Goal: Information Seeking & Learning: Understand process/instructions

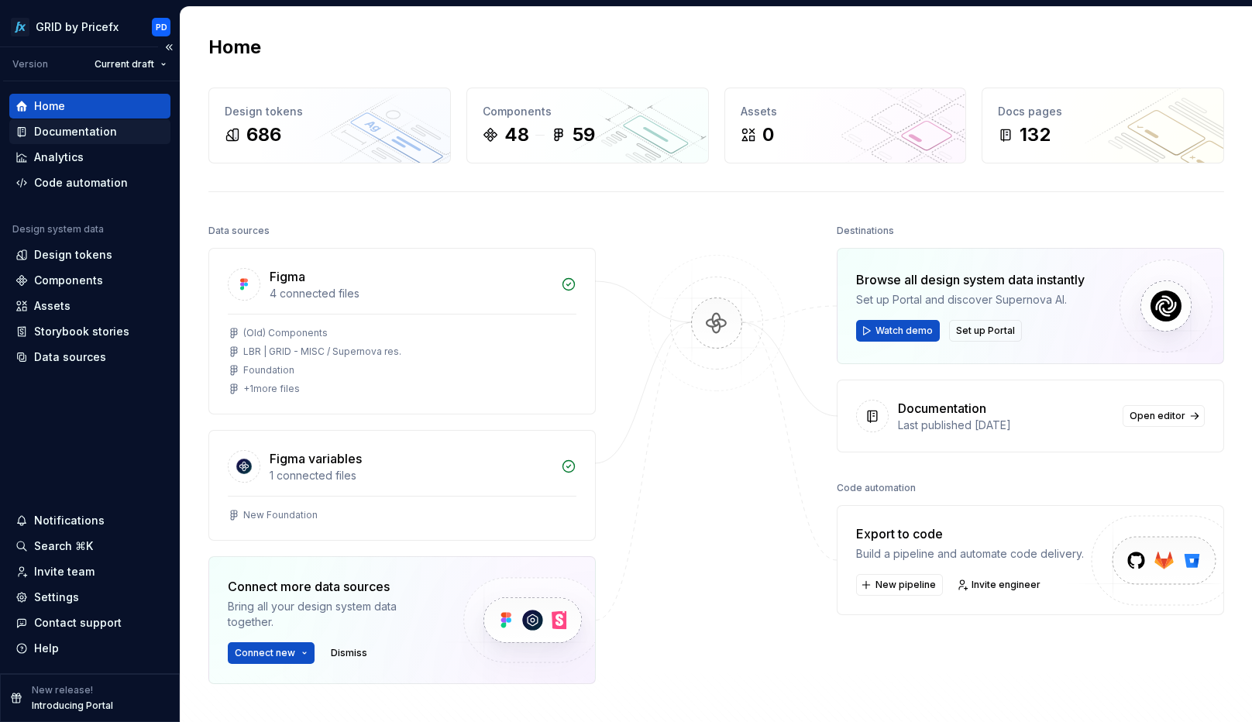
click at [91, 131] on div "Documentation" at bounding box center [75, 132] width 83 height 16
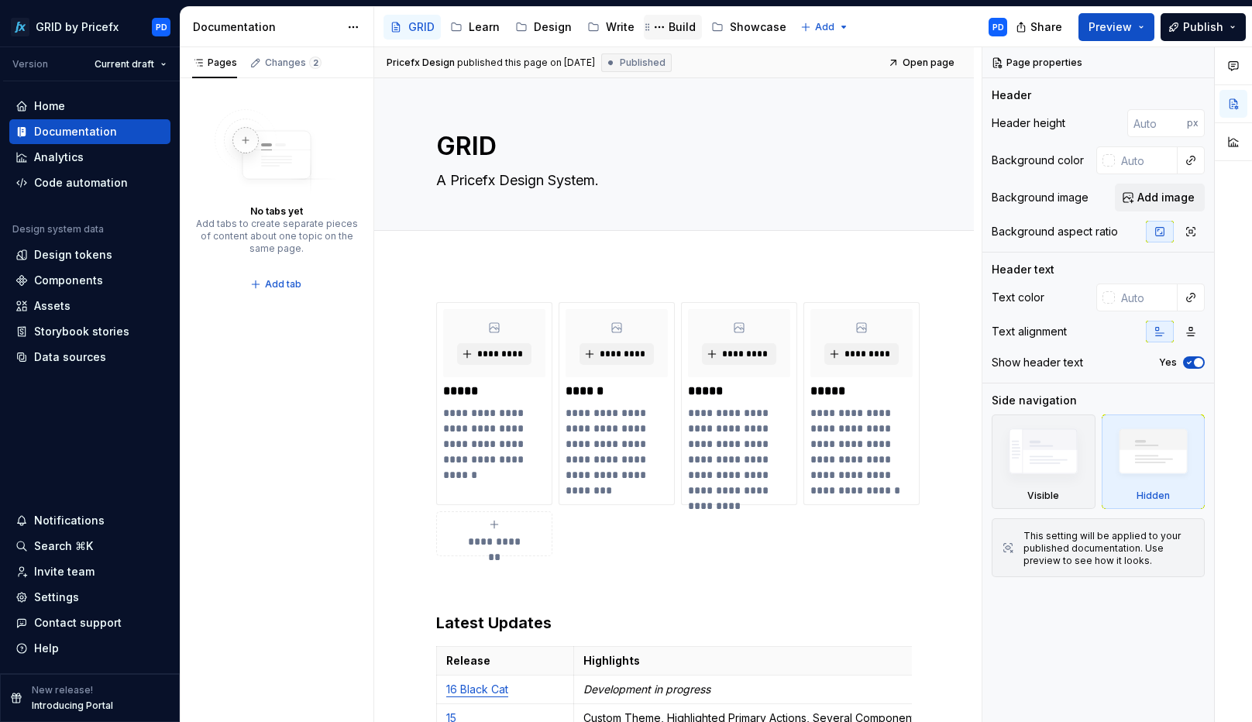
click at [669, 32] on div "Build" at bounding box center [682, 27] width 27 height 16
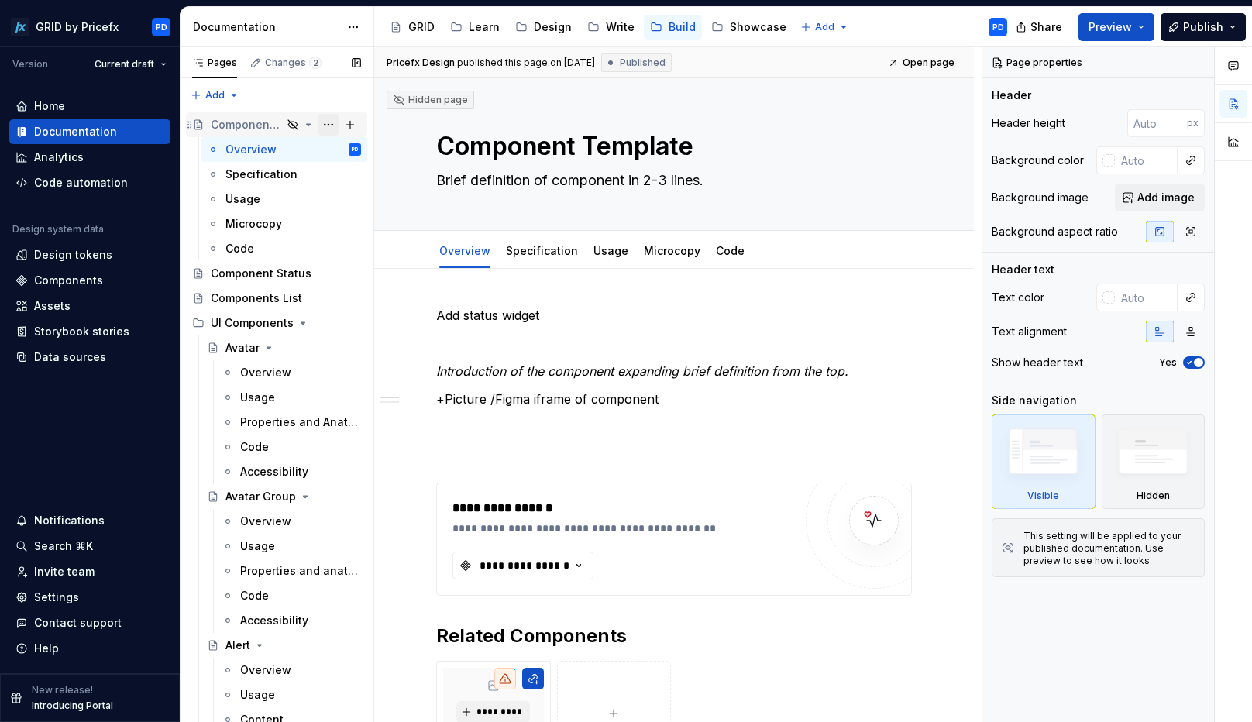
click at [329, 126] on button "Page tree" at bounding box center [329, 125] width 22 height 22
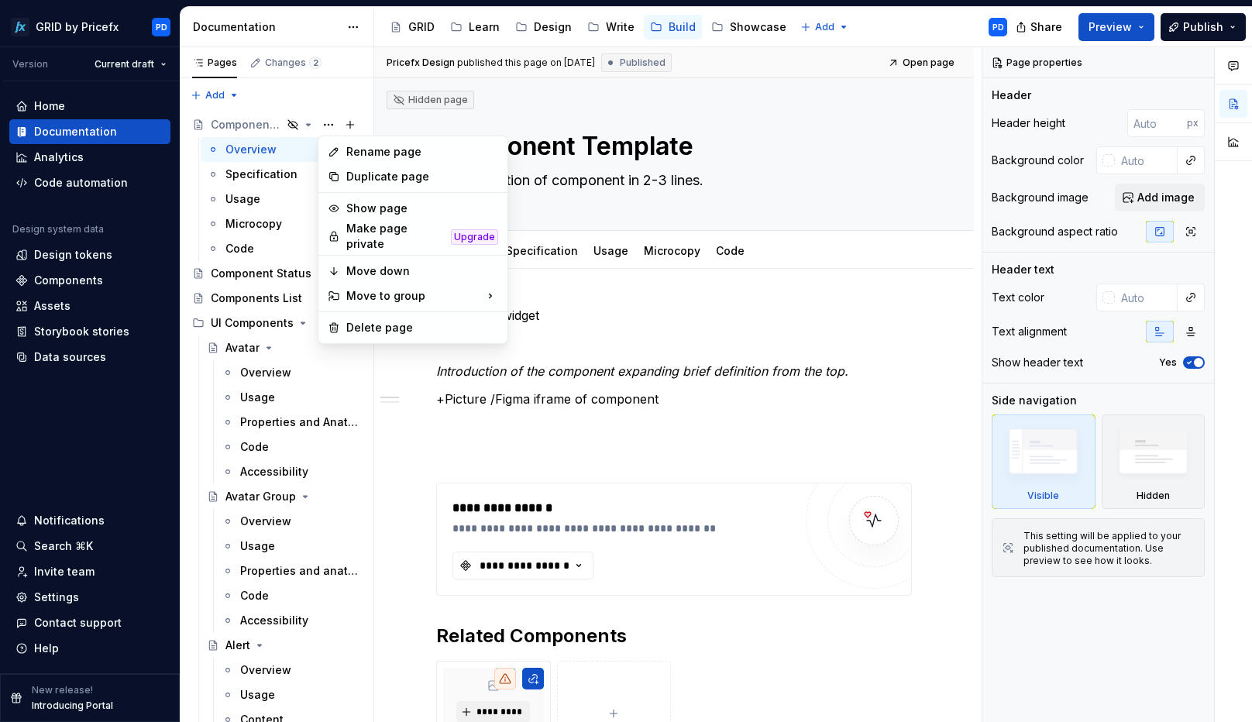
click at [598, 84] on html "GRID by Pricefx PD Version Current draft Home Documentation Analytics Code auto…" at bounding box center [626, 361] width 1252 height 722
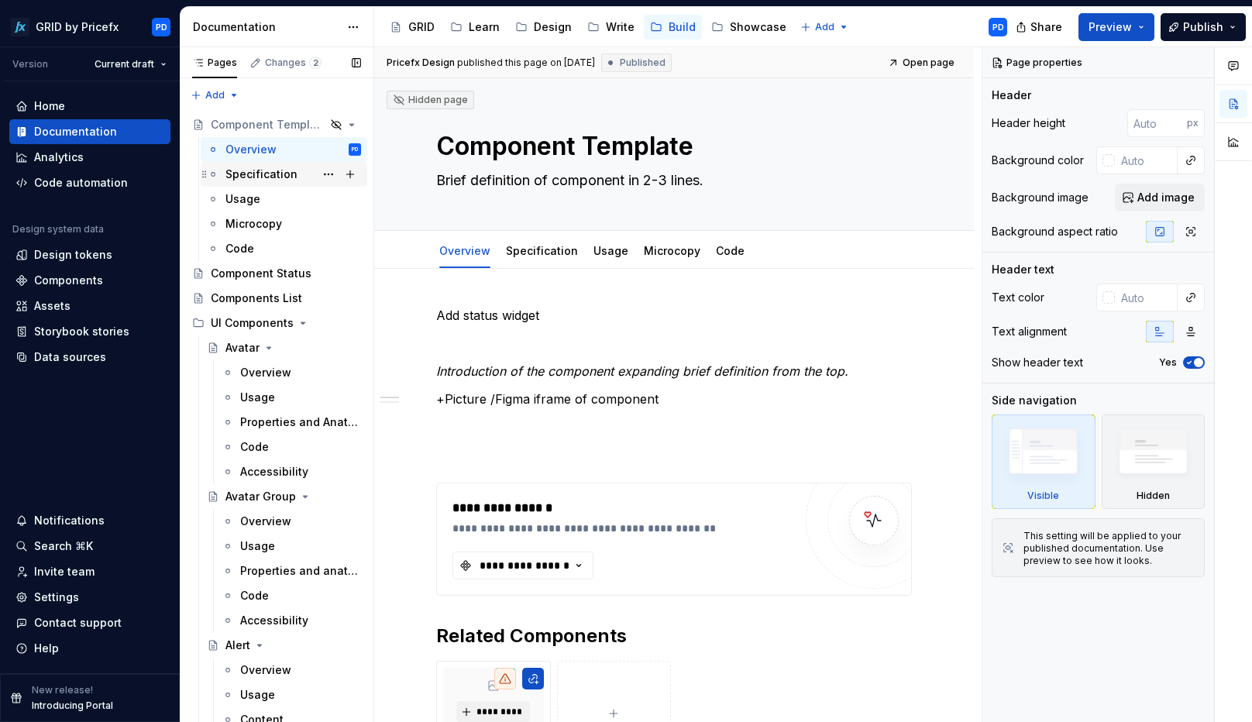
click at [264, 171] on div "Specification" at bounding box center [262, 175] width 72 height 16
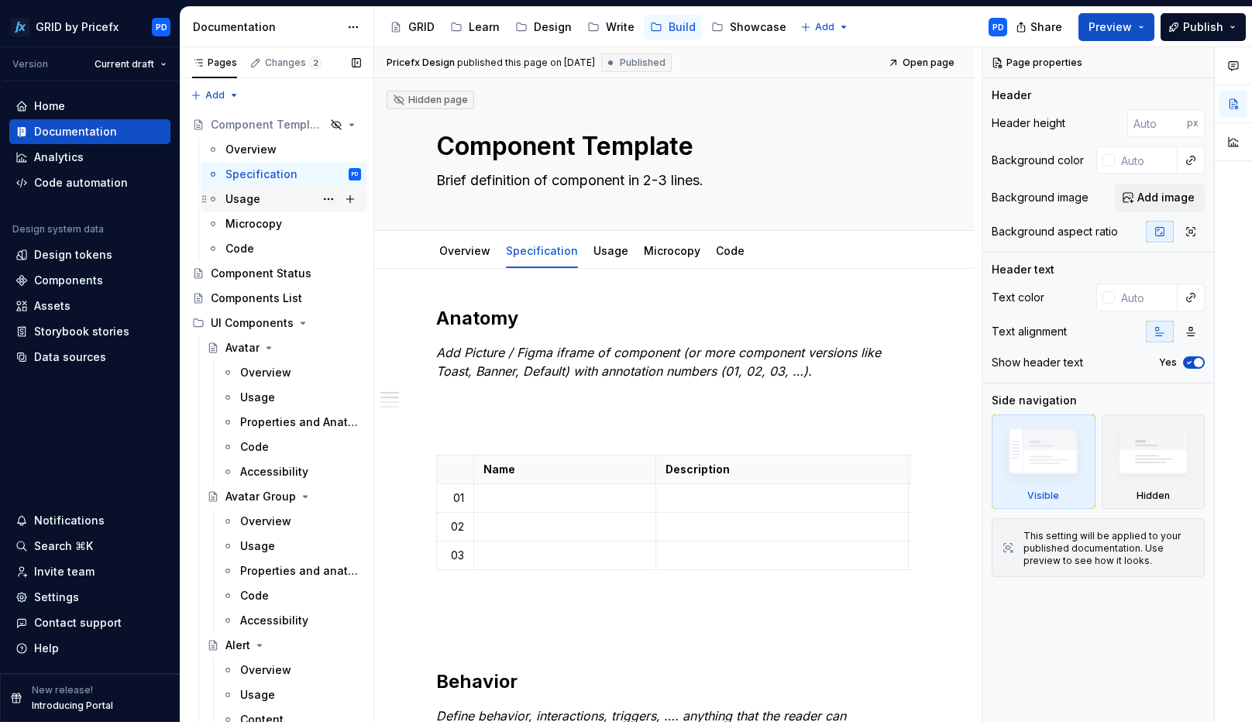
click at [253, 206] on div "Usage" at bounding box center [243, 199] width 35 height 16
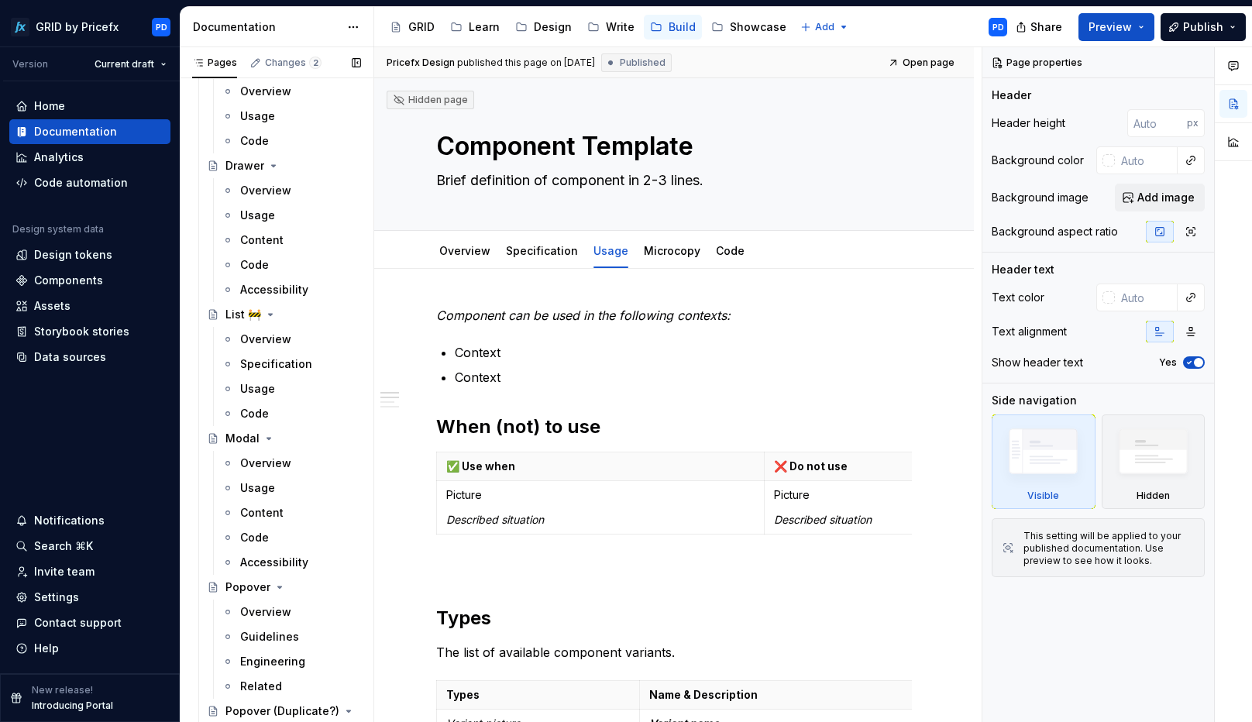
scroll to position [1021, 0]
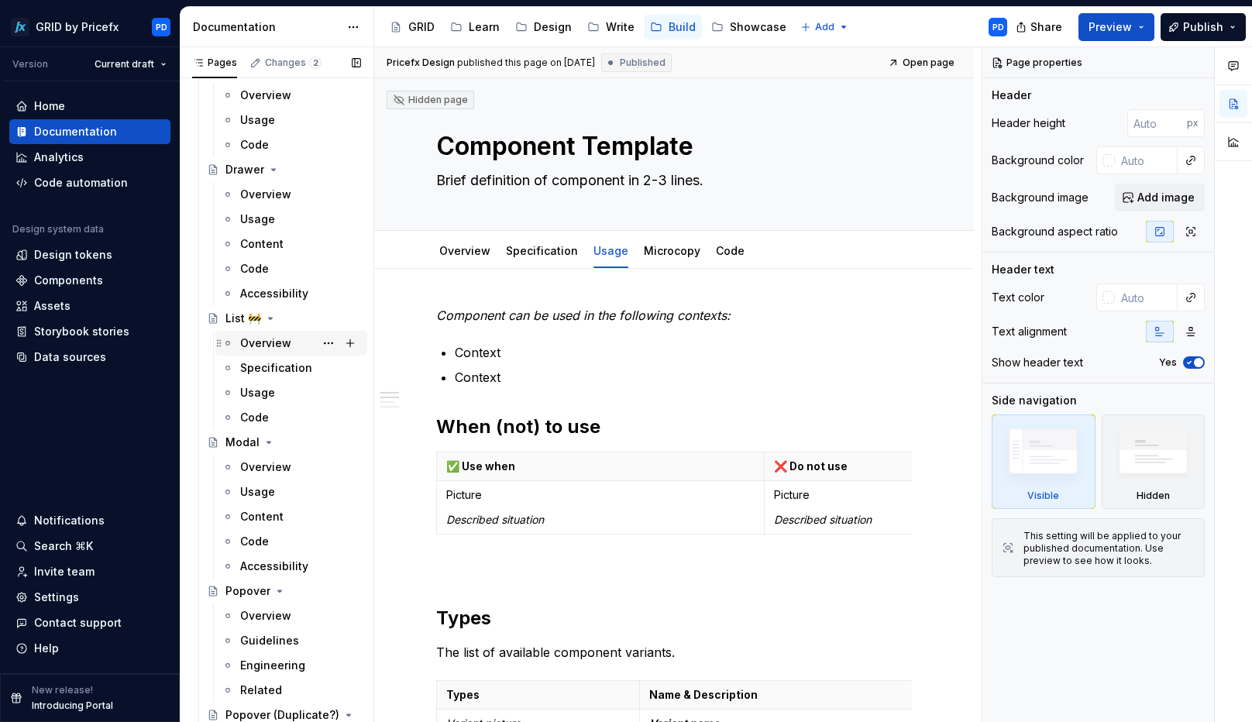
click at [283, 349] on div "Overview" at bounding box center [265, 344] width 51 height 16
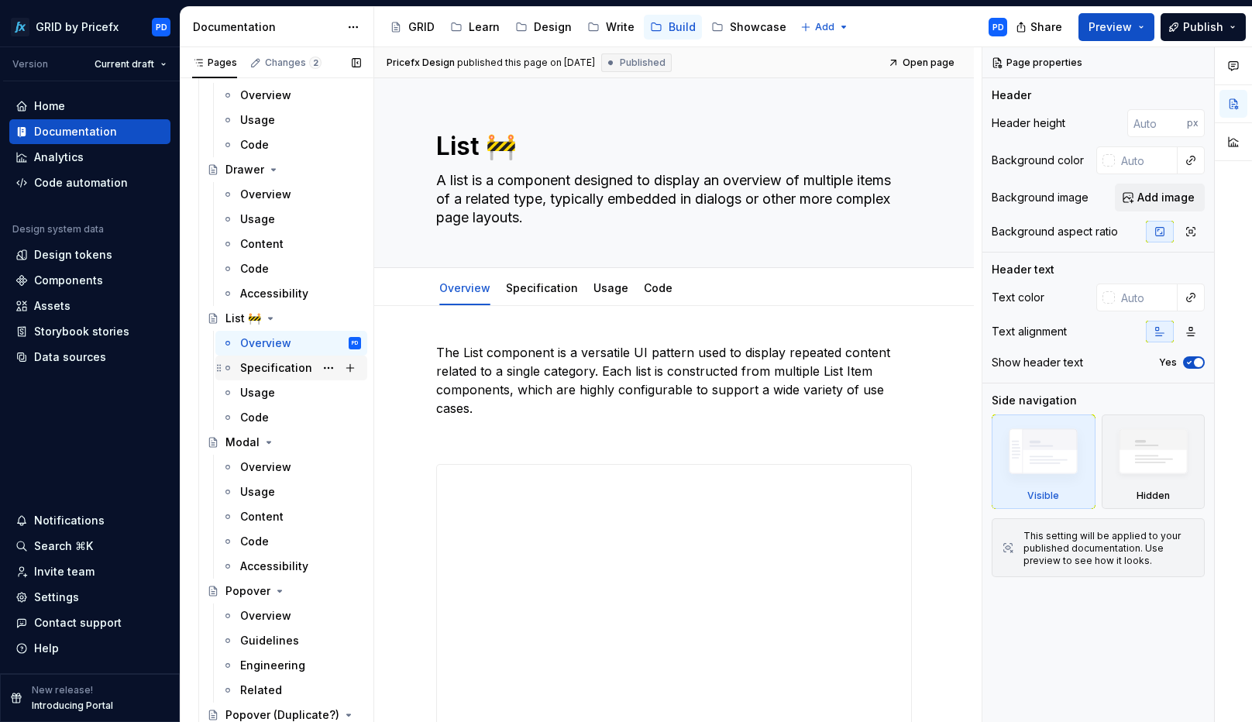
click at [268, 370] on div "Specification" at bounding box center [276, 368] width 72 height 16
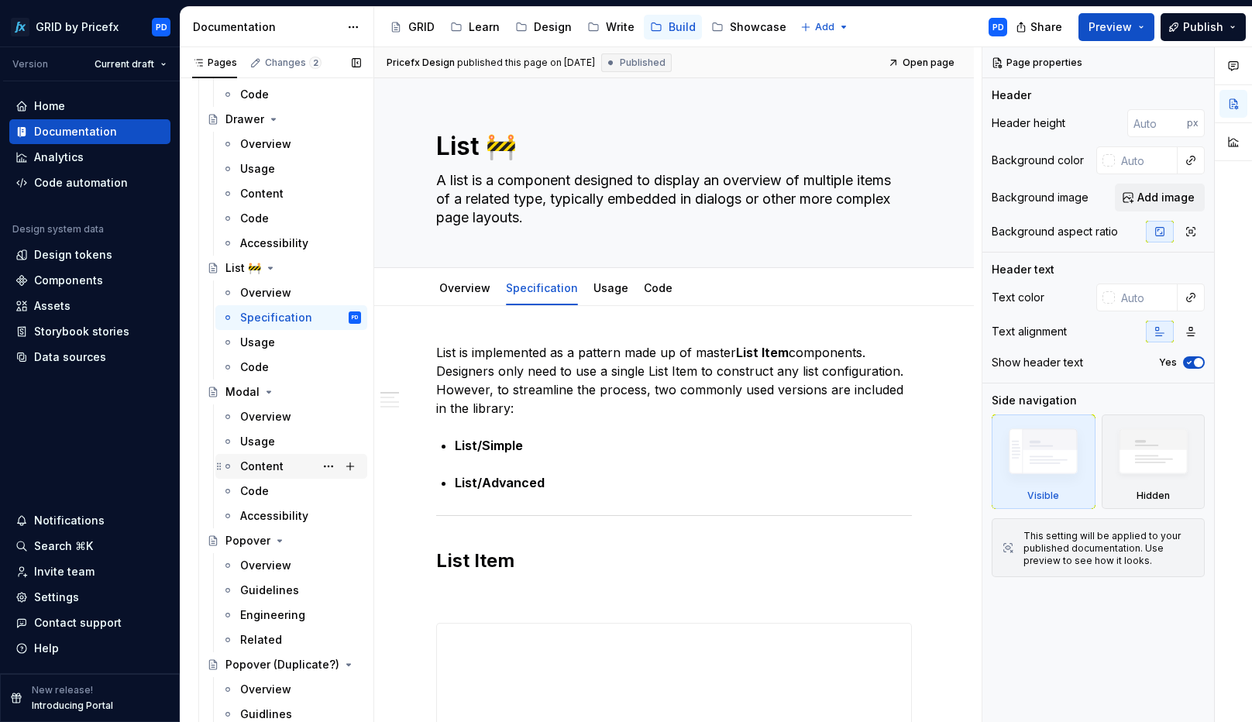
scroll to position [1086, 0]
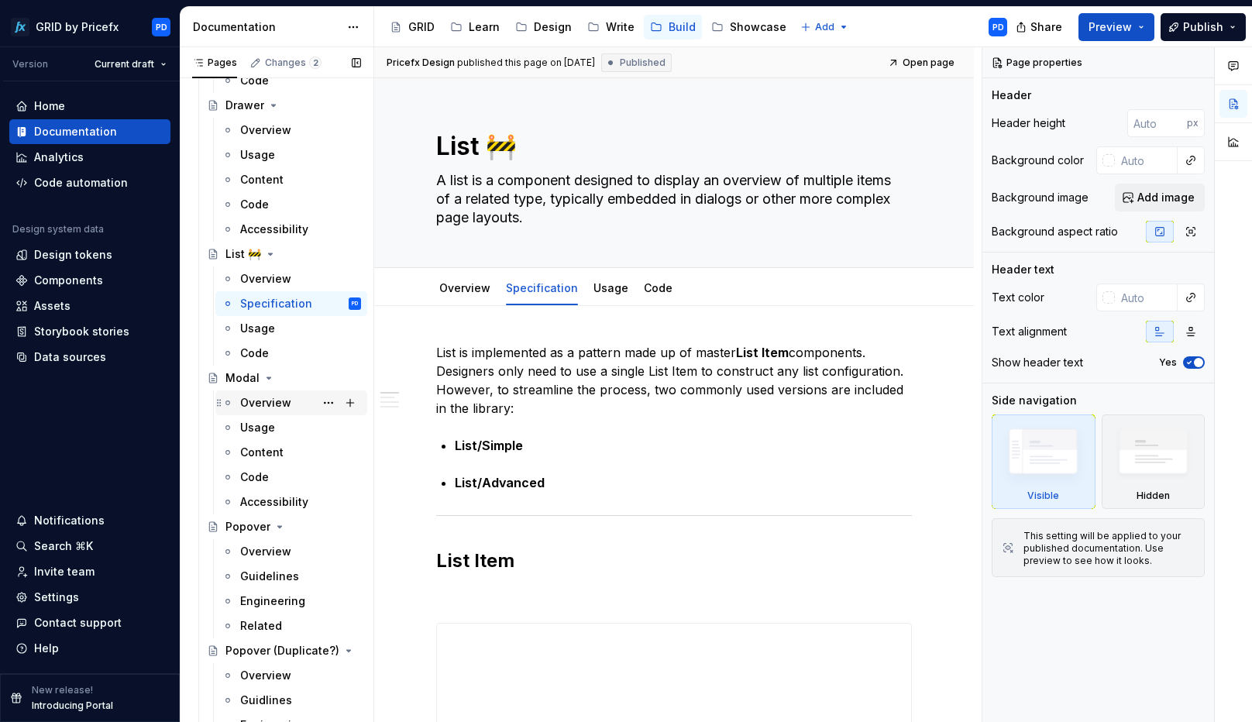
click at [277, 399] on div "Overview" at bounding box center [265, 403] width 51 height 16
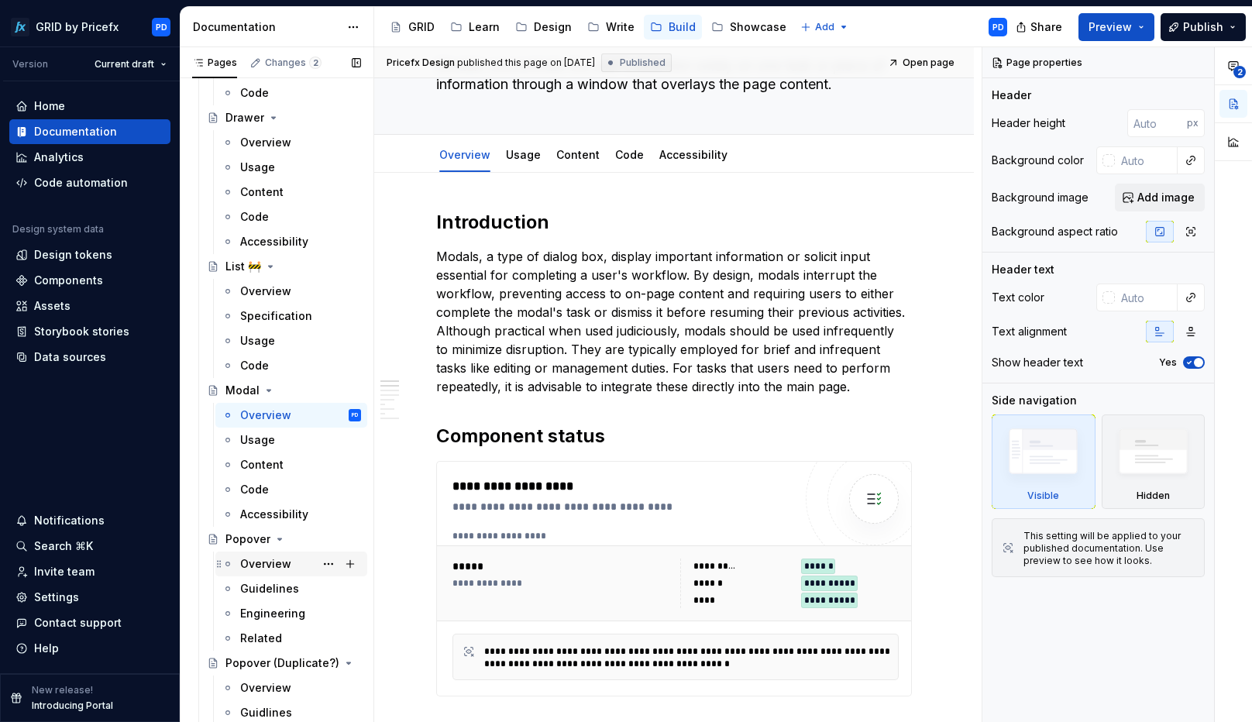
scroll to position [947, 0]
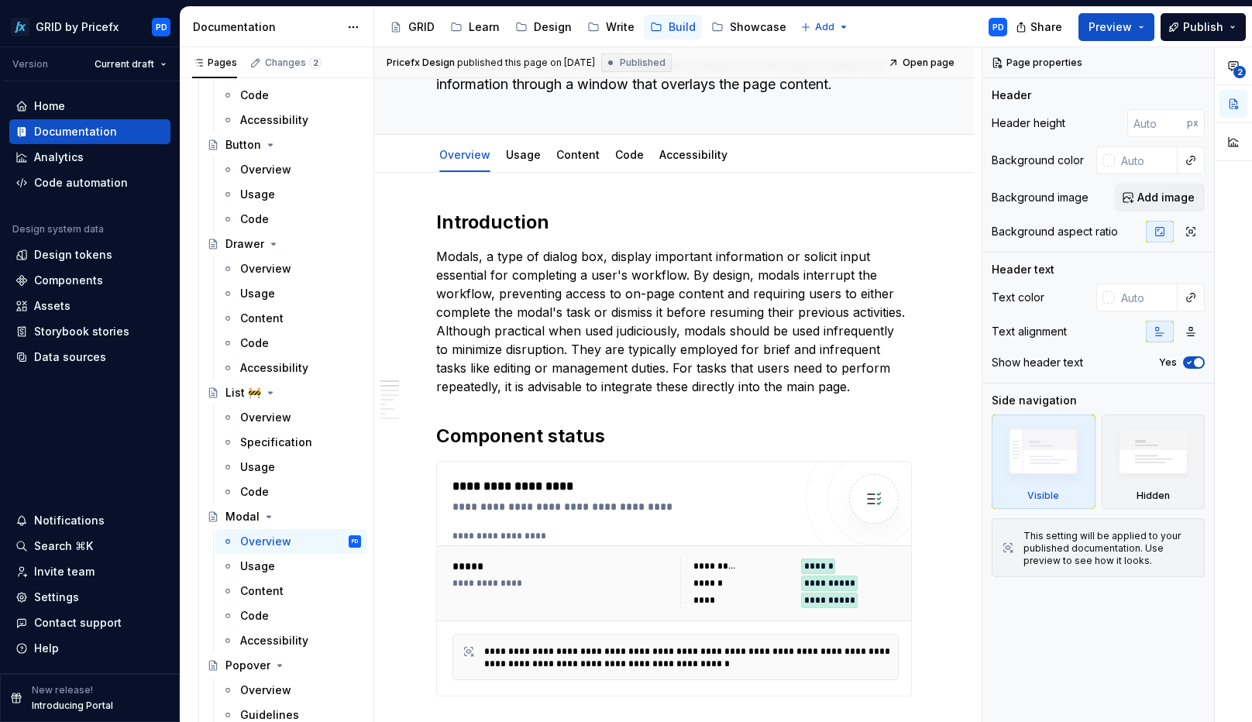
type textarea "*"
